Goal: Check status: Check status

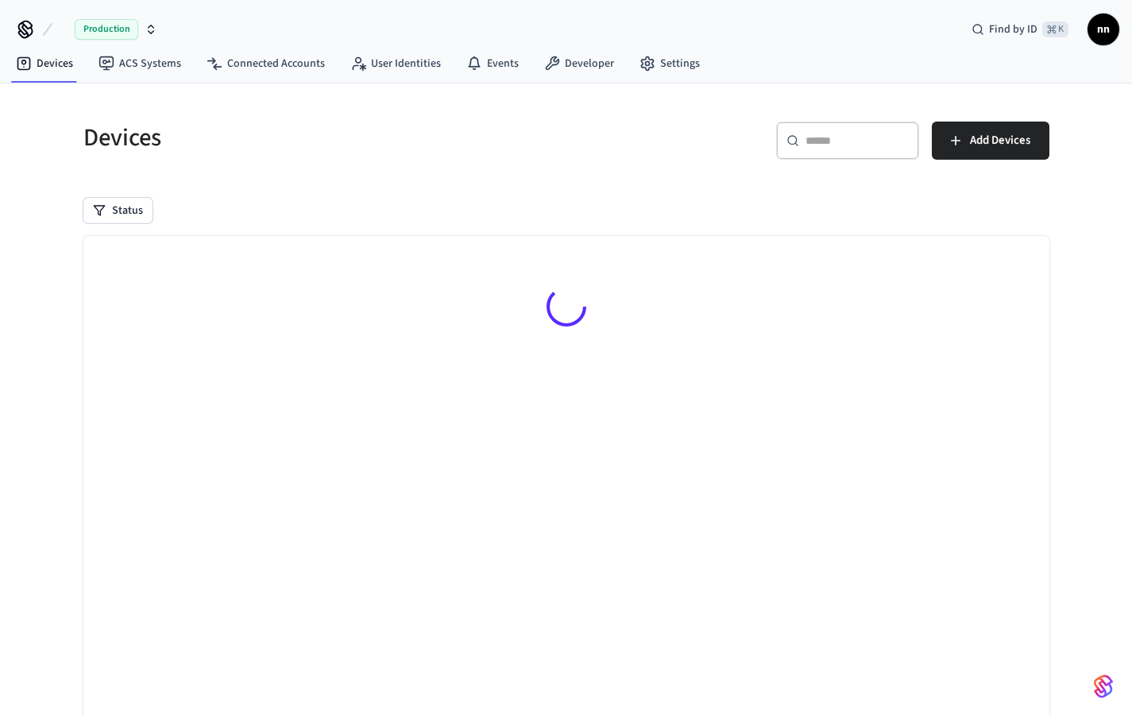
click at [827, 140] on input "text" at bounding box center [856, 141] width 103 height 16
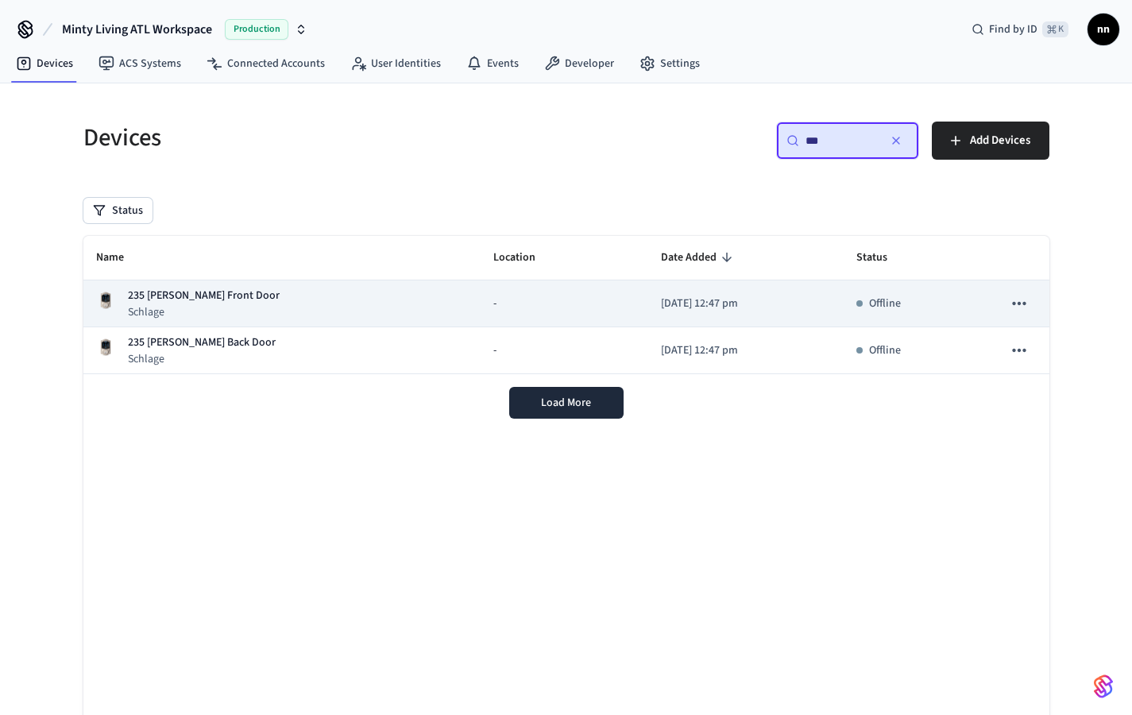
type input "***"
click at [230, 296] on p "235 [PERSON_NAME] Front Door" at bounding box center [204, 296] width 152 height 17
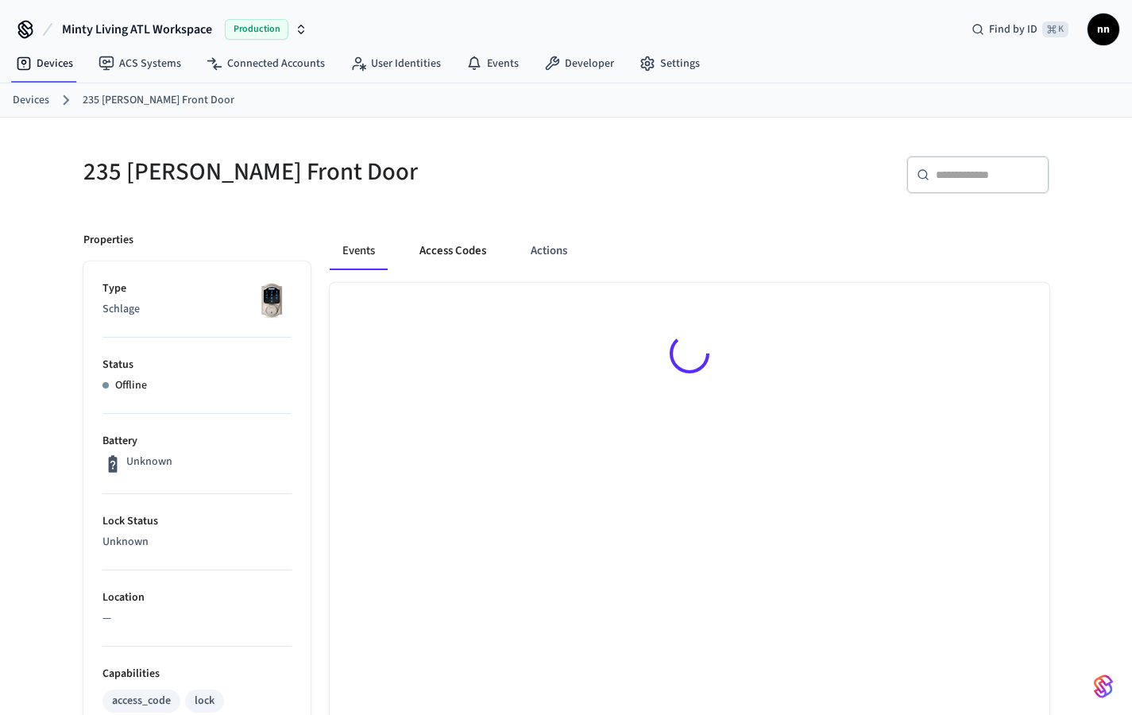
click at [472, 255] on button "Access Codes" at bounding box center [453, 251] width 92 height 38
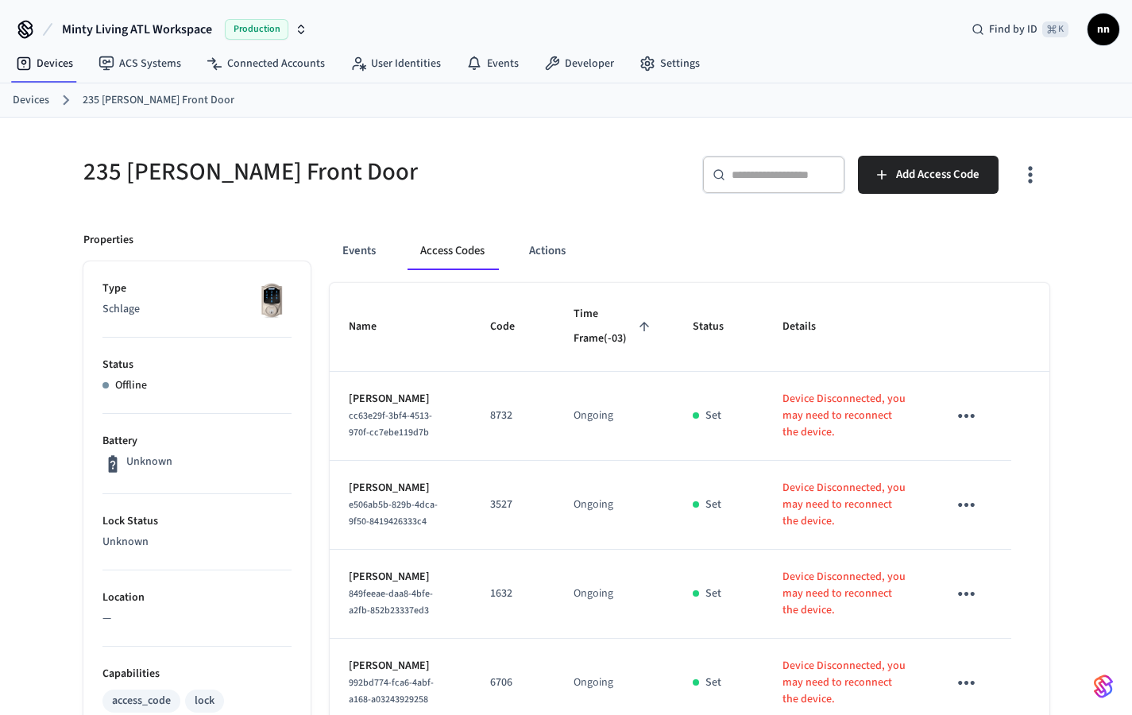
scroll to position [487, 0]
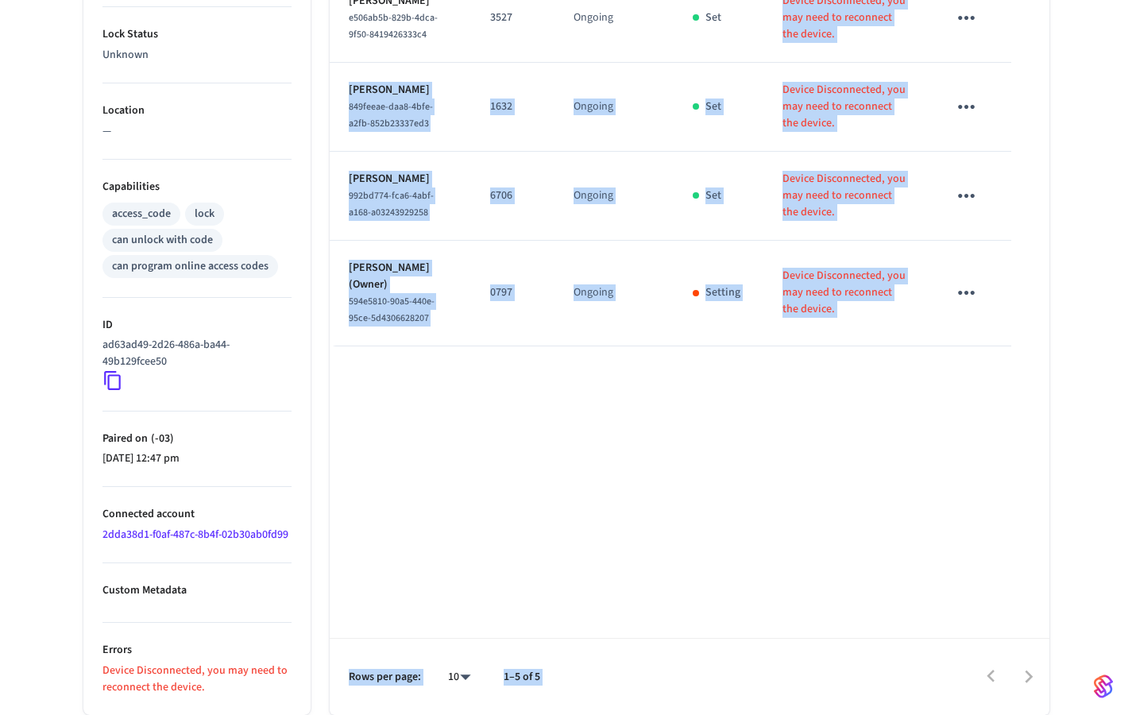
click at [869, 15] on td "Device Disconnected, you may need to reconnect the device." at bounding box center [845, 18] width 165 height 89
